Goal: Task Accomplishment & Management: Use online tool/utility

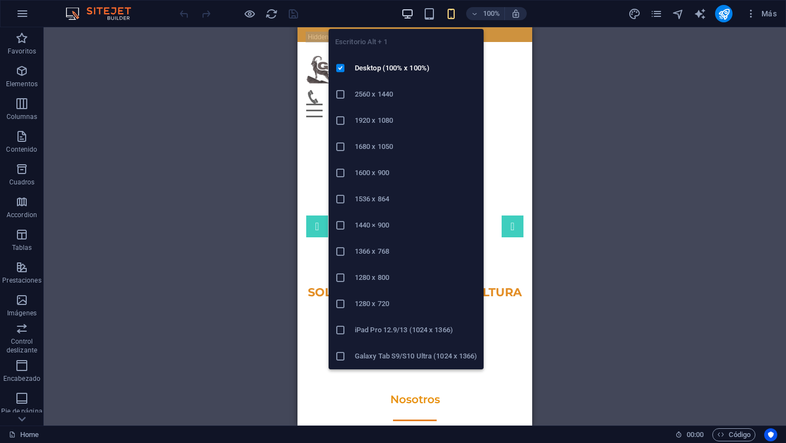
click at [409, 12] on icon "button" at bounding box center [407, 14] width 13 height 13
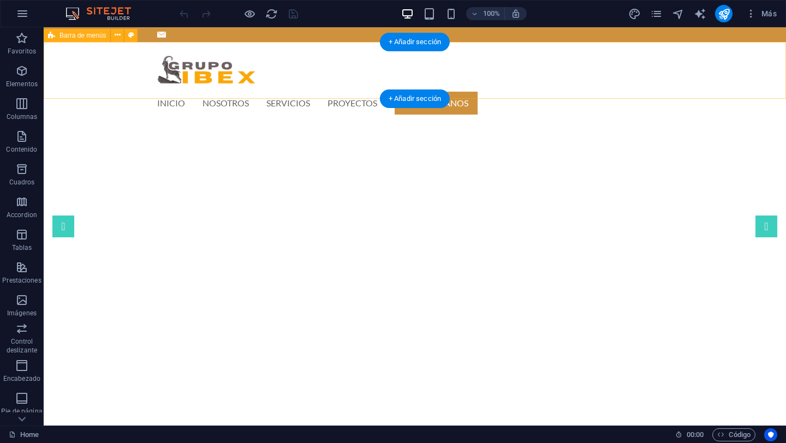
scroll to position [1, 0]
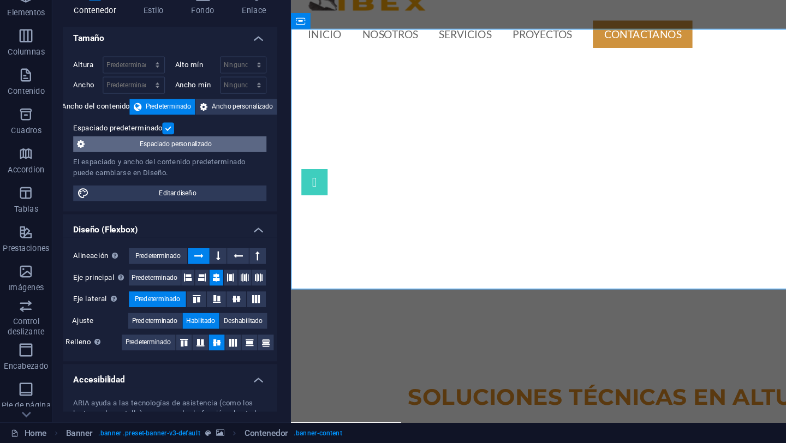
scroll to position [0, 0]
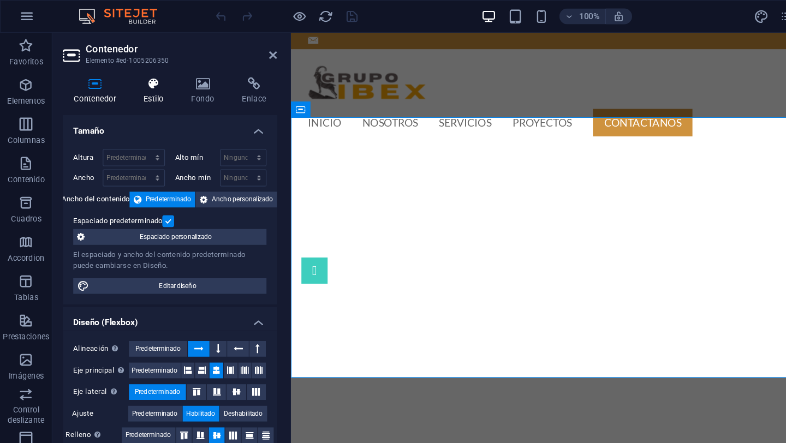
click at [128, 76] on h4 "Estilo" at bounding box center [130, 75] width 40 height 23
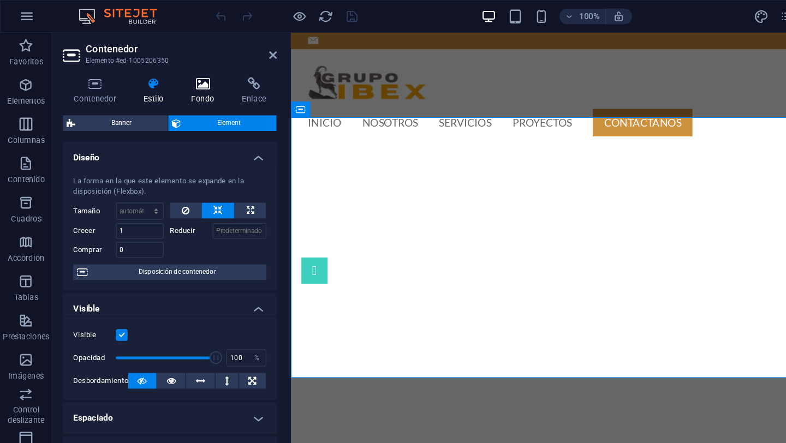
click at [170, 71] on icon at bounding box center [169, 69] width 38 height 11
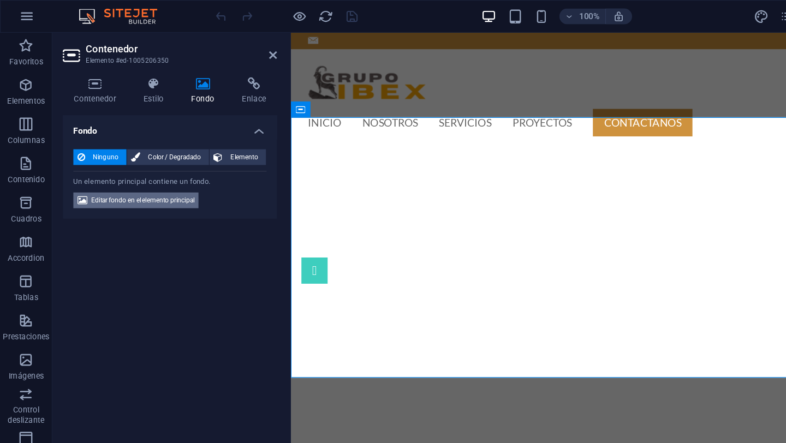
click at [116, 162] on span "Editar fondo en el elemento principal" at bounding box center [119, 166] width 86 height 13
select select "ms"
select select "s"
select select "progressive"
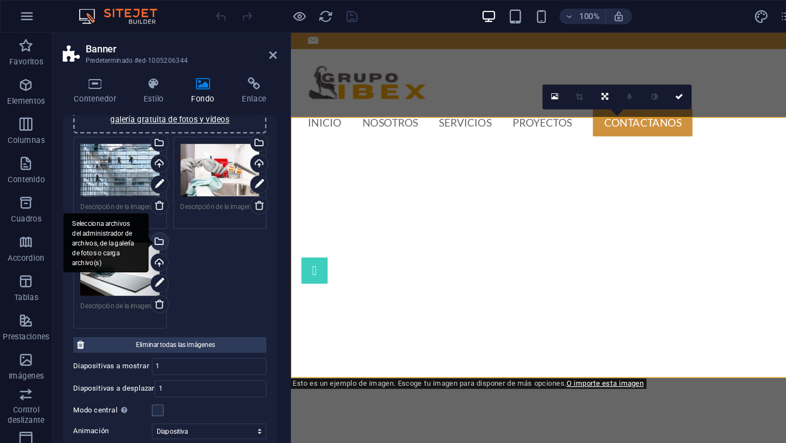
scroll to position [149, 0]
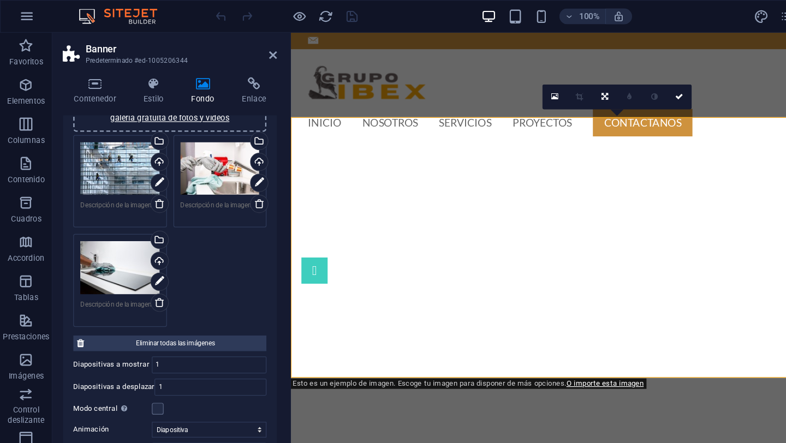
click at [102, 152] on div "Arrastra archivos aquí, haz clic para escoger archivos o selecciona archivos de…" at bounding box center [100, 140] width 66 height 44
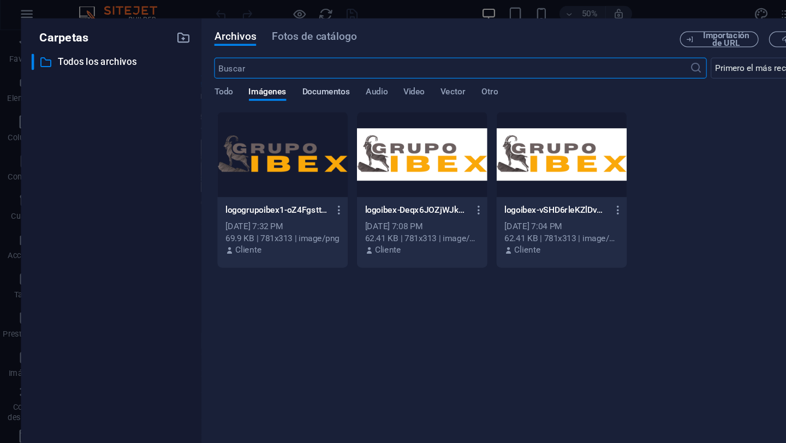
click at [264, 82] on span "Documentos" at bounding box center [272, 79] width 40 height 15
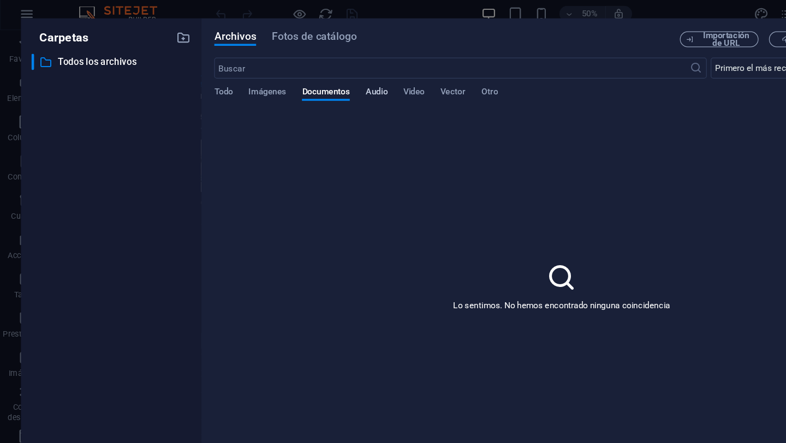
click at [312, 78] on span "Audio" at bounding box center [313, 79] width 18 height 15
click at [184, 80] on span "Todo" at bounding box center [185, 79] width 15 height 15
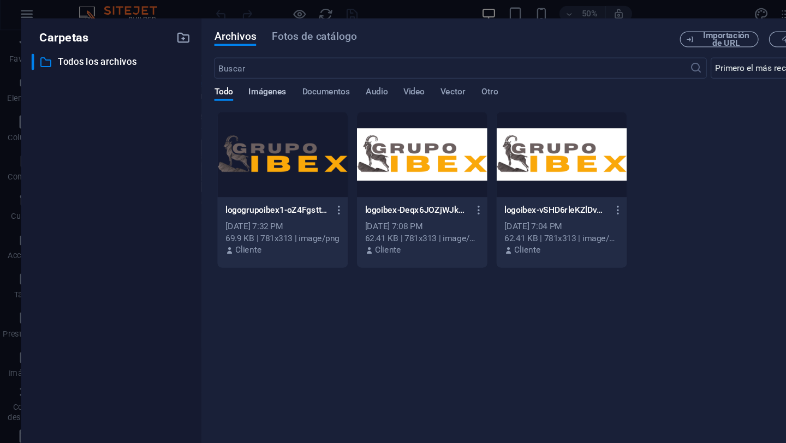
click at [220, 77] on span "Imágenes" at bounding box center [223, 79] width 32 height 15
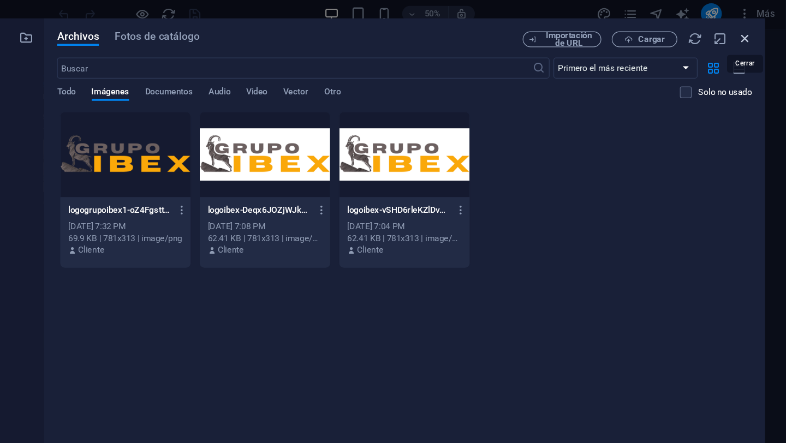
click at [751, 36] on icon "button" at bounding box center [751, 34] width 12 height 12
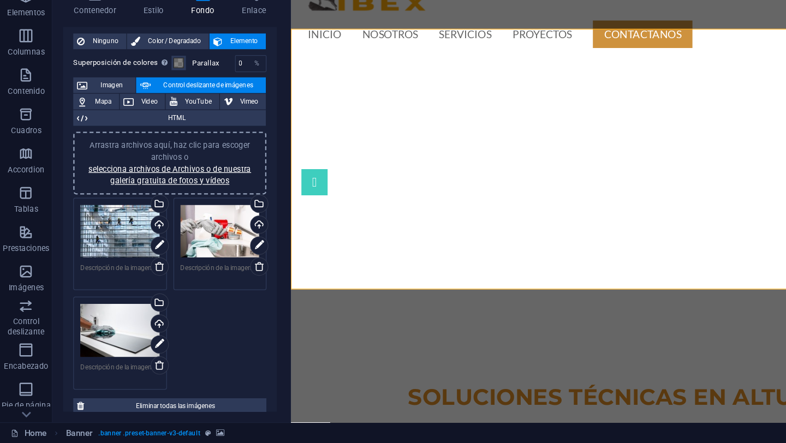
scroll to position [26, 0]
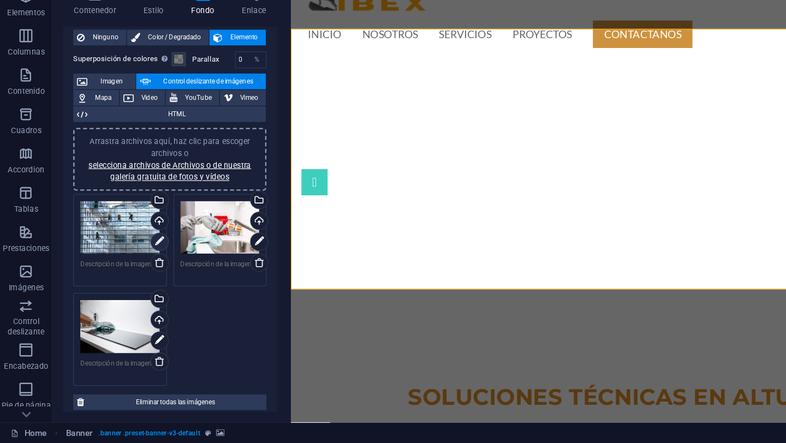
click at [129, 274] on icon at bounding box center [133, 274] width 8 height 13
click at [214, 274] on icon at bounding box center [216, 274] width 8 height 13
click at [134, 357] on icon at bounding box center [133, 357] width 8 height 13
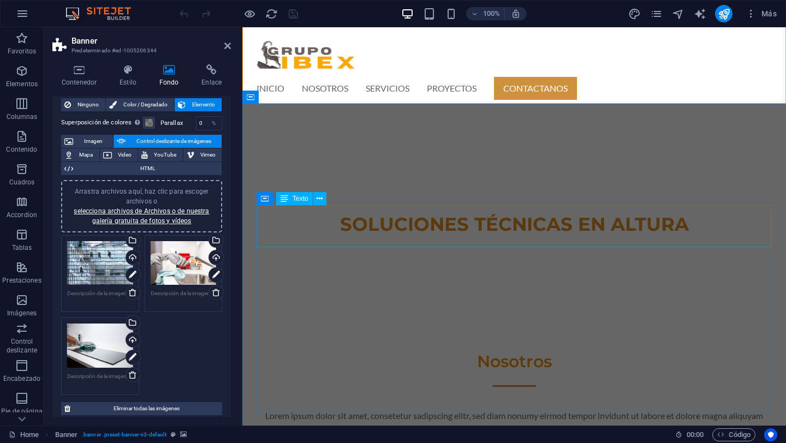
scroll to position [156, 0]
click at [461, 408] on div "Lorem ipsum dolor sit amet, consetetur sadipscing elitr, sed diam nonumy eirmod…" at bounding box center [513, 429] width 515 height 42
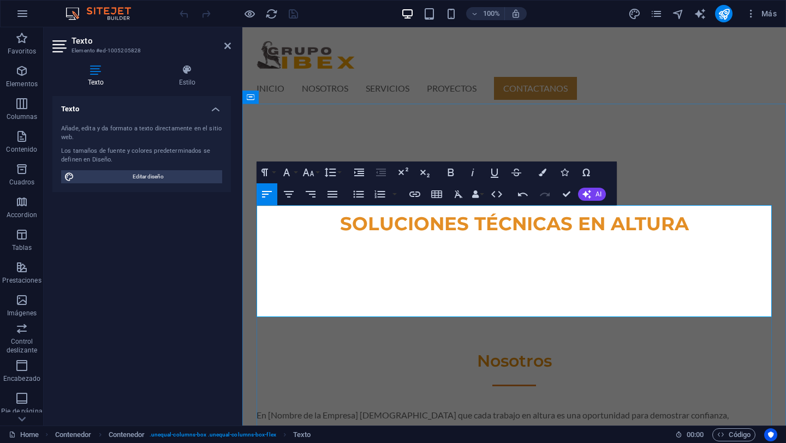
drag, startPoint x: 578, startPoint y: 307, endPoint x: 262, endPoint y: 282, distance: 316.9
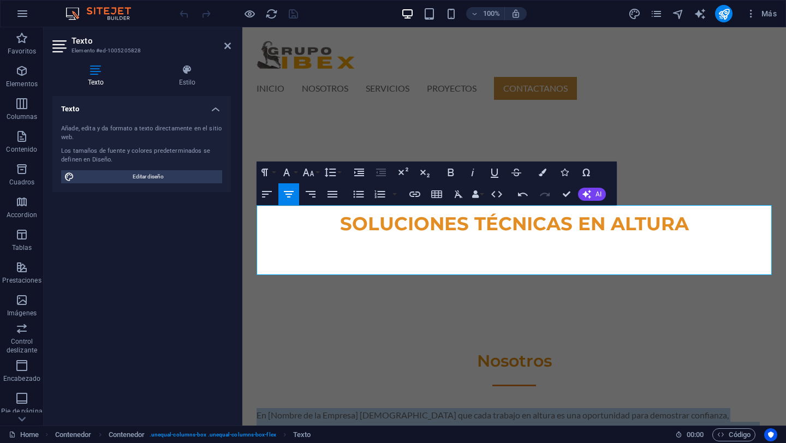
drag, startPoint x: 353, startPoint y: 267, endPoint x: 233, endPoint y: 206, distance: 134.5
click at [292, 193] on icon "button" at bounding box center [288, 194] width 13 height 13
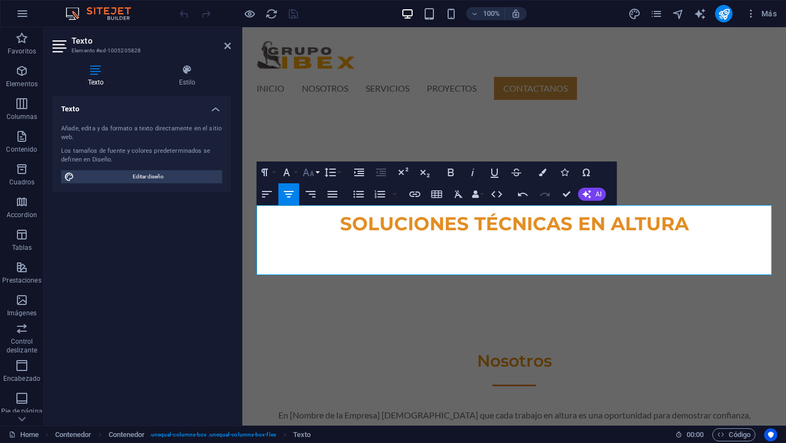
click at [314, 172] on icon "button" at bounding box center [308, 172] width 13 height 13
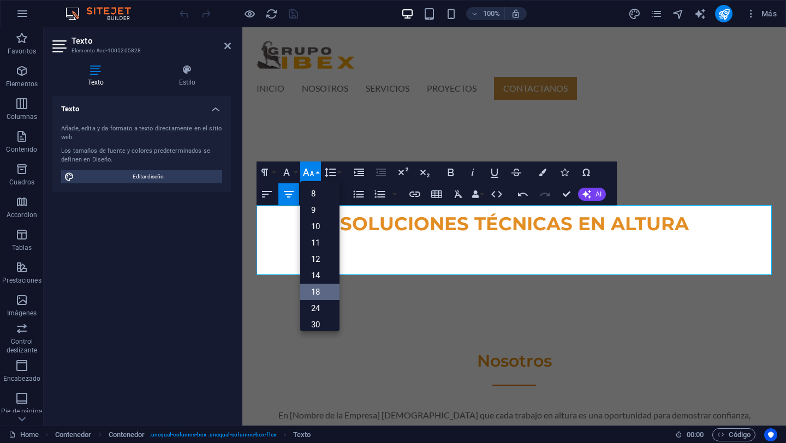
click at [321, 297] on link "18" at bounding box center [319, 292] width 39 height 16
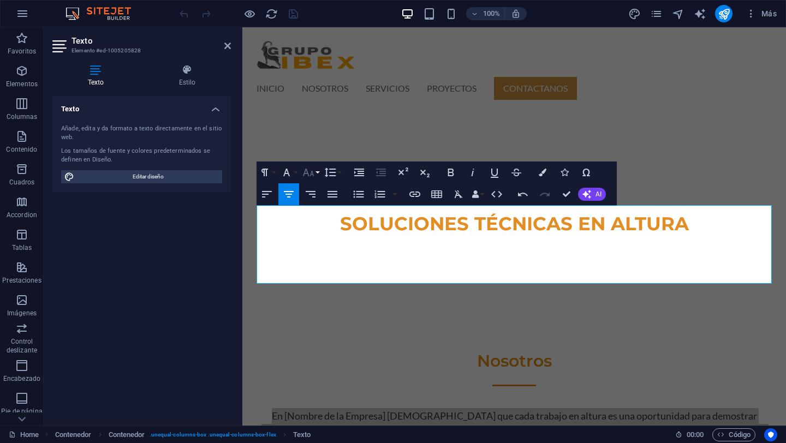
click at [312, 174] on icon "button" at bounding box center [308, 172] width 13 height 13
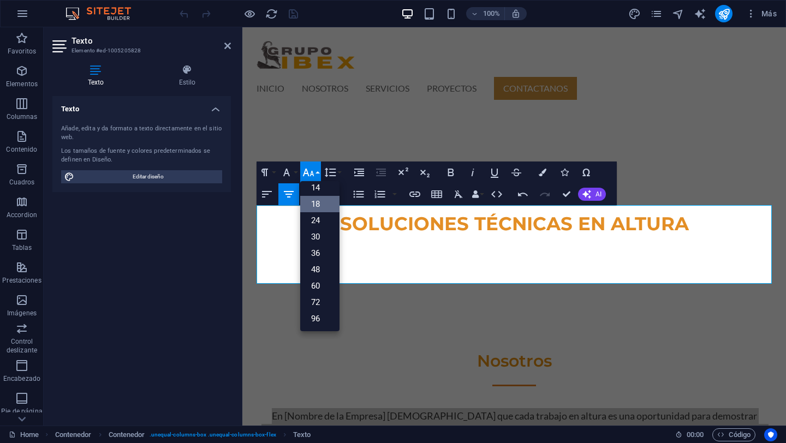
scroll to position [88, 0]
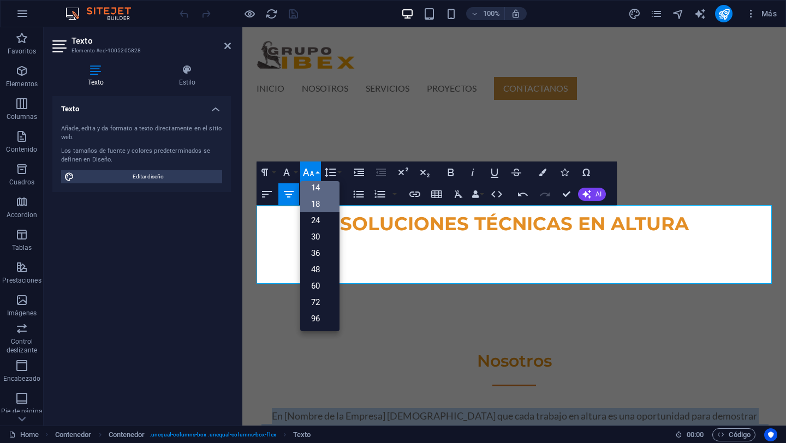
click at [316, 184] on link "14" at bounding box center [319, 188] width 39 height 16
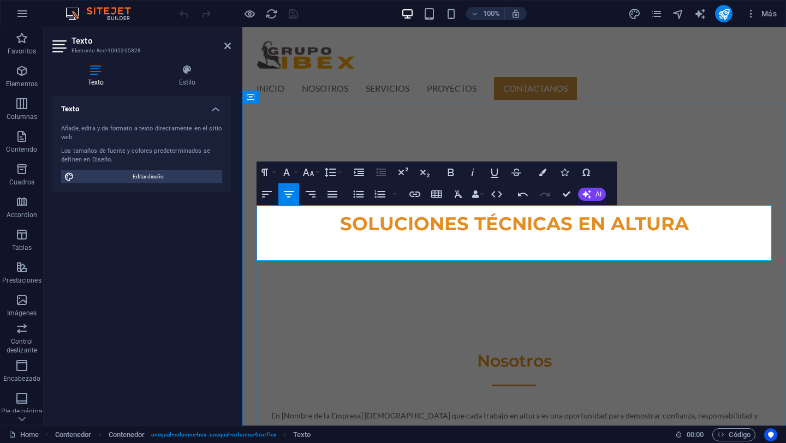
click at [354, 411] on span "En [Nombre de la Empresa] [DEMOGRAPHIC_DATA] que cada trabajo en altura es una …" at bounding box center [514, 436] width 512 height 51
drag, startPoint x: 359, startPoint y: 213, endPoint x: 278, endPoint y: 214, distance: 80.2
click at [278, 411] on span "En [Nombre de la Empresa] [DEMOGRAPHIC_DATA] que cada trabajo en altura es una …" at bounding box center [514, 436] width 512 height 51
click at [288, 411] on span "En GrupoIBEX [DEMOGRAPHIC_DATA] que cada trabajo en altura es una oportunidad p…" at bounding box center [514, 436] width 501 height 51
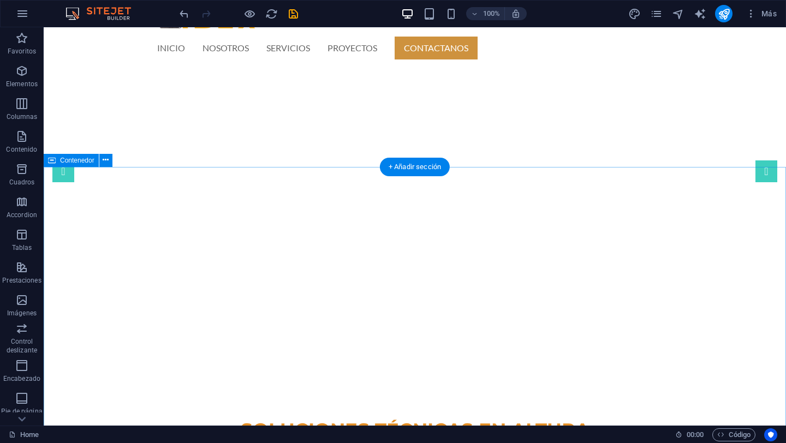
scroll to position [0, 0]
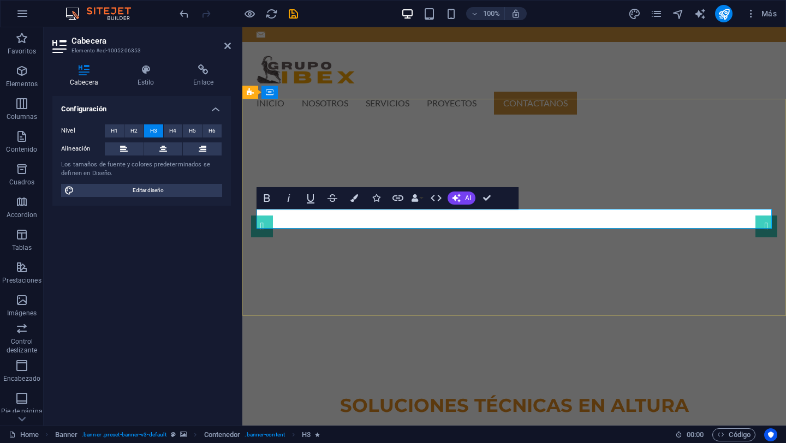
click at [629, 417] on span "Profesionalismo. Protección. Presición." at bounding box center [514, 425] width 281 height 17
